Goal: Obtain resource: Download file/media

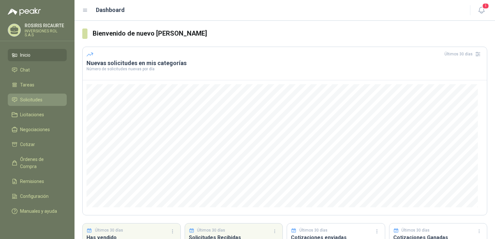
click at [31, 100] on span "Solicitudes" at bounding box center [31, 99] width 22 height 7
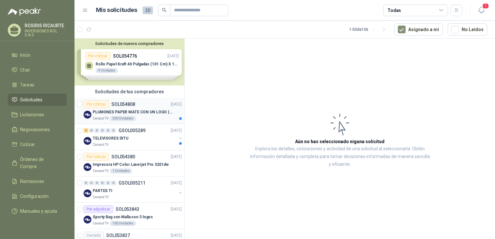
click at [148, 120] on div "Caracol TV 500 Unidades" at bounding box center [137, 118] width 89 height 5
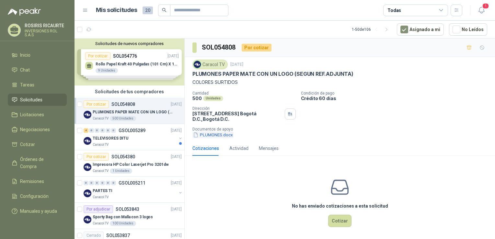
click at [218, 135] on button "PLUMONES.docx" at bounding box center [212, 135] width 41 height 7
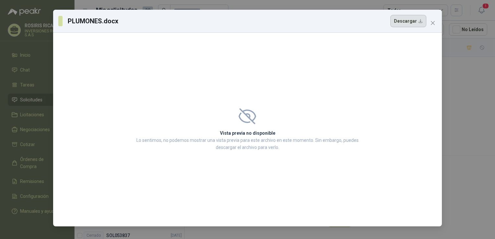
click at [406, 17] on button "Descargar" at bounding box center [408, 21] width 36 height 12
drag, startPoint x: 295, startPoint y: 82, endPoint x: 300, endPoint y: 76, distance: 7.9
click at [295, 82] on div "Vista previa no disponible Lo sentimos, no podemos mostrar una vista previa par…" at bounding box center [247, 130] width 389 height 194
click at [434, 24] on icon "close" at bounding box center [433, 23] width 4 height 4
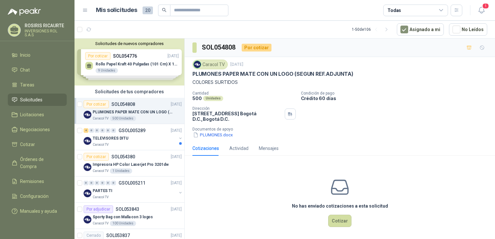
click at [144, 116] on div "Caracol TV 500 Unidades" at bounding box center [137, 118] width 89 height 5
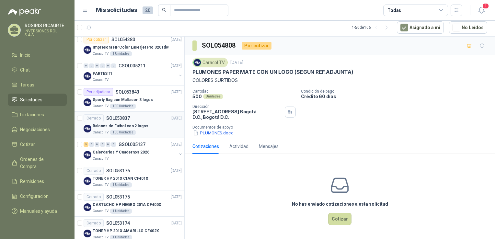
scroll to position [130, 0]
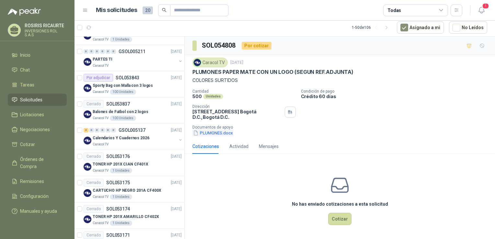
click at [215, 133] on button "PLUMONES.docx" at bounding box center [212, 133] width 41 height 7
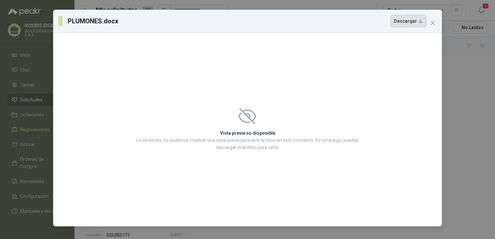
click at [403, 22] on button "Descargar" at bounding box center [408, 21] width 36 height 12
click at [430, 24] on span "Close" at bounding box center [433, 22] width 10 height 5
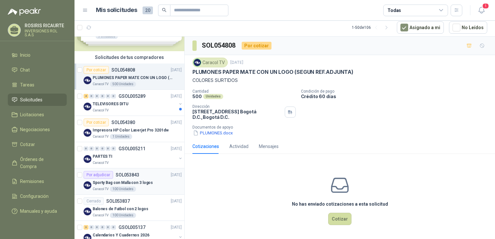
scroll to position [0, 0]
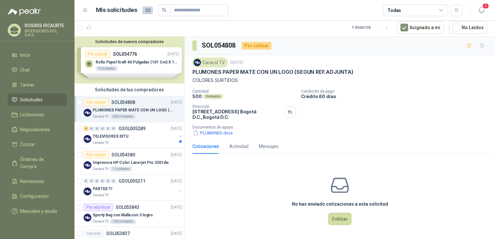
click at [131, 66] on div "Solicitudes de nuevos compradores Por cotizar SOL054776 [DATE] Rollo Papel Kraf…" at bounding box center [129, 60] width 110 height 47
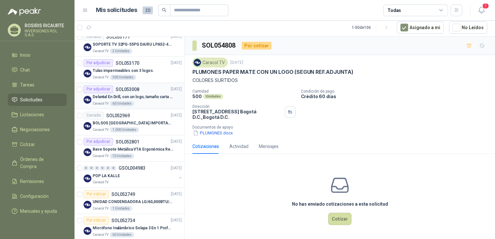
scroll to position [453, 0]
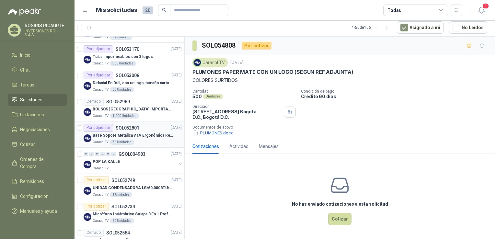
click at [141, 142] on div "Caracol TV 70 Unidades" at bounding box center [137, 142] width 89 height 5
